Goal: Find specific page/section: Find specific page/section

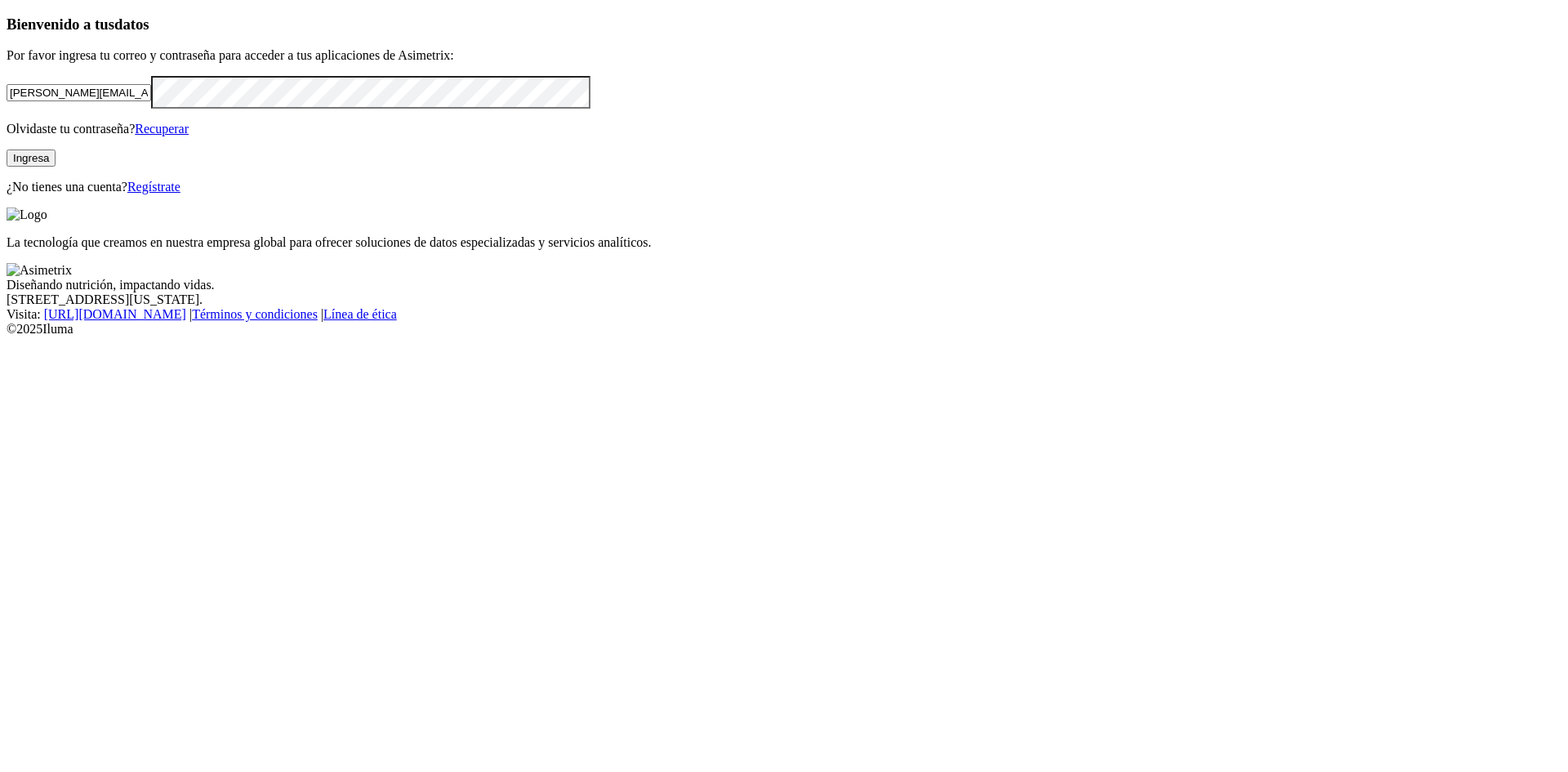
click at [55, 166] on button "Ingresa" at bounding box center [30, 158] width 49 height 17
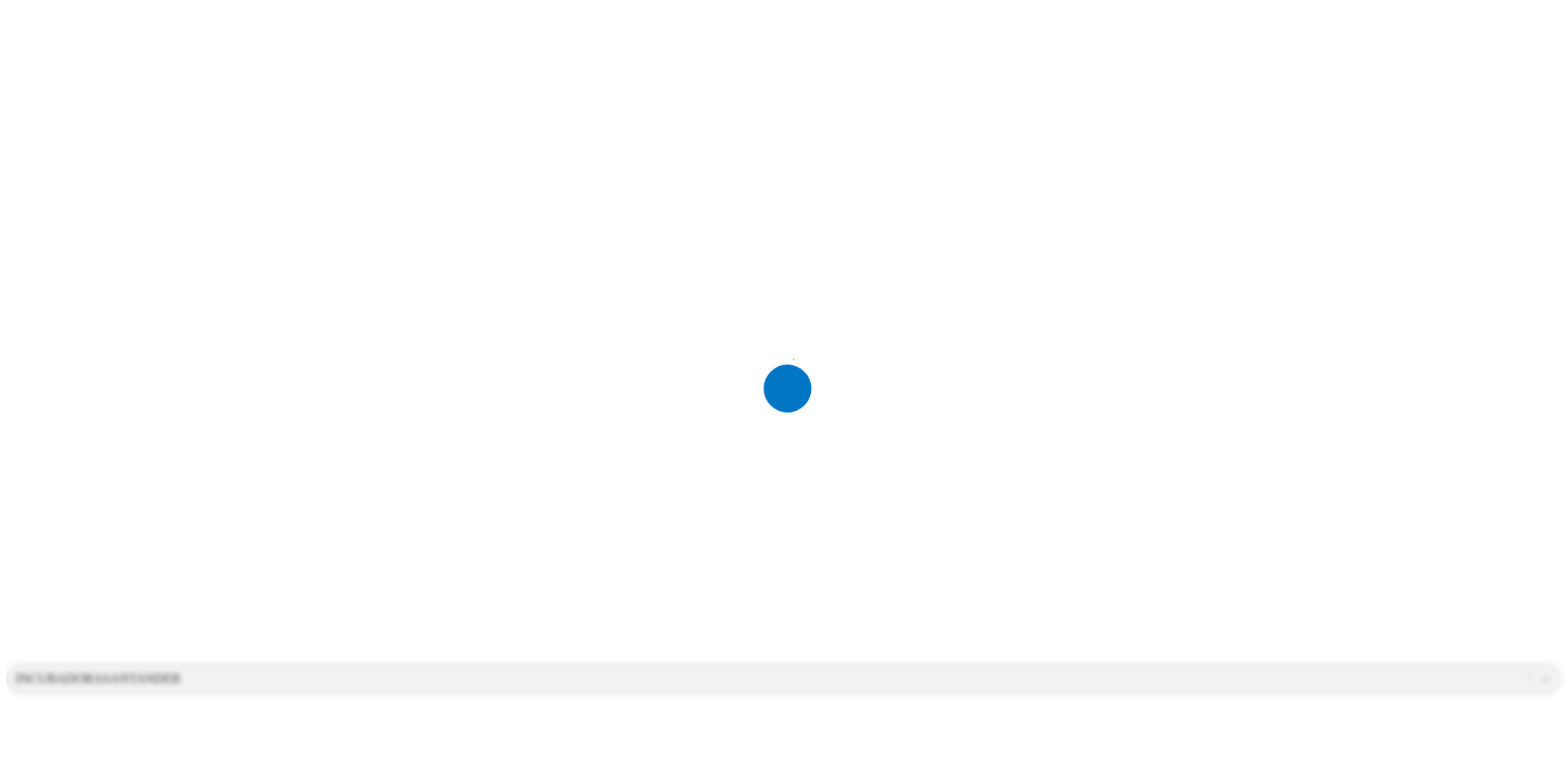
click at [1019, 290] on div at bounding box center [790, 386] width 1568 height 772
